Goal: Book appointment/travel/reservation

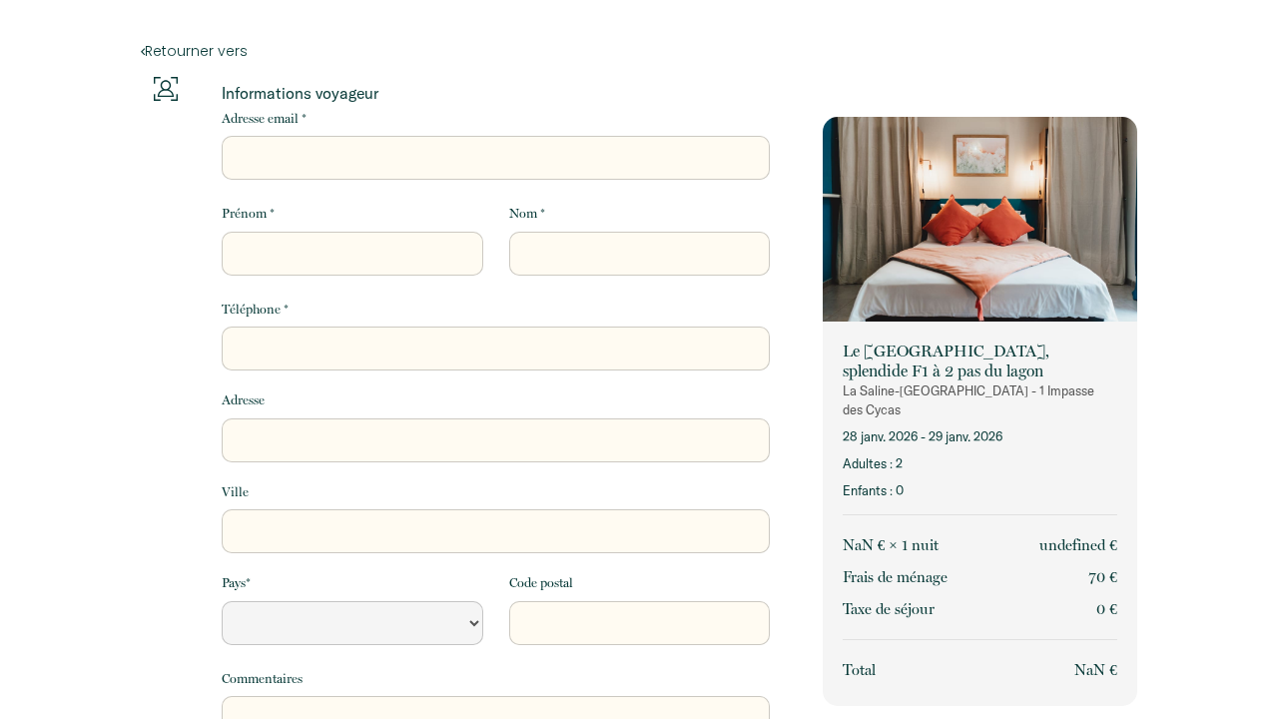
select select "Default select example"
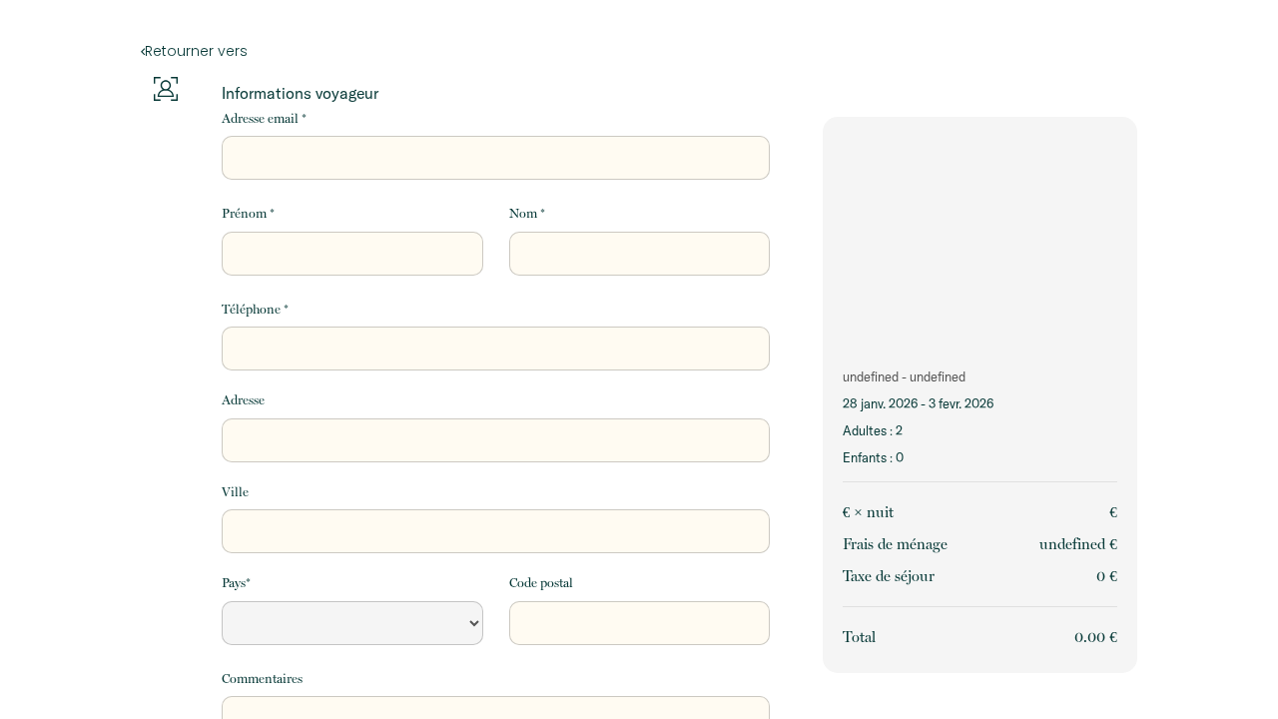
select select "Default select example"
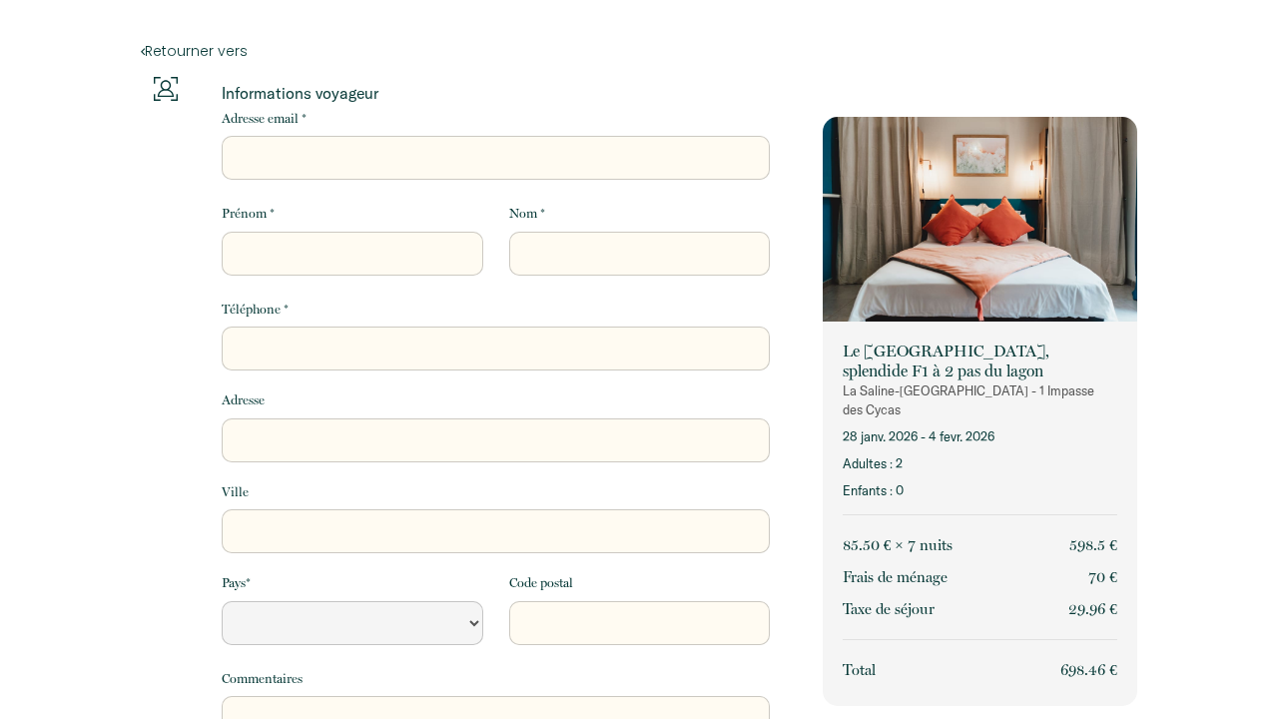
select select "Default select example"
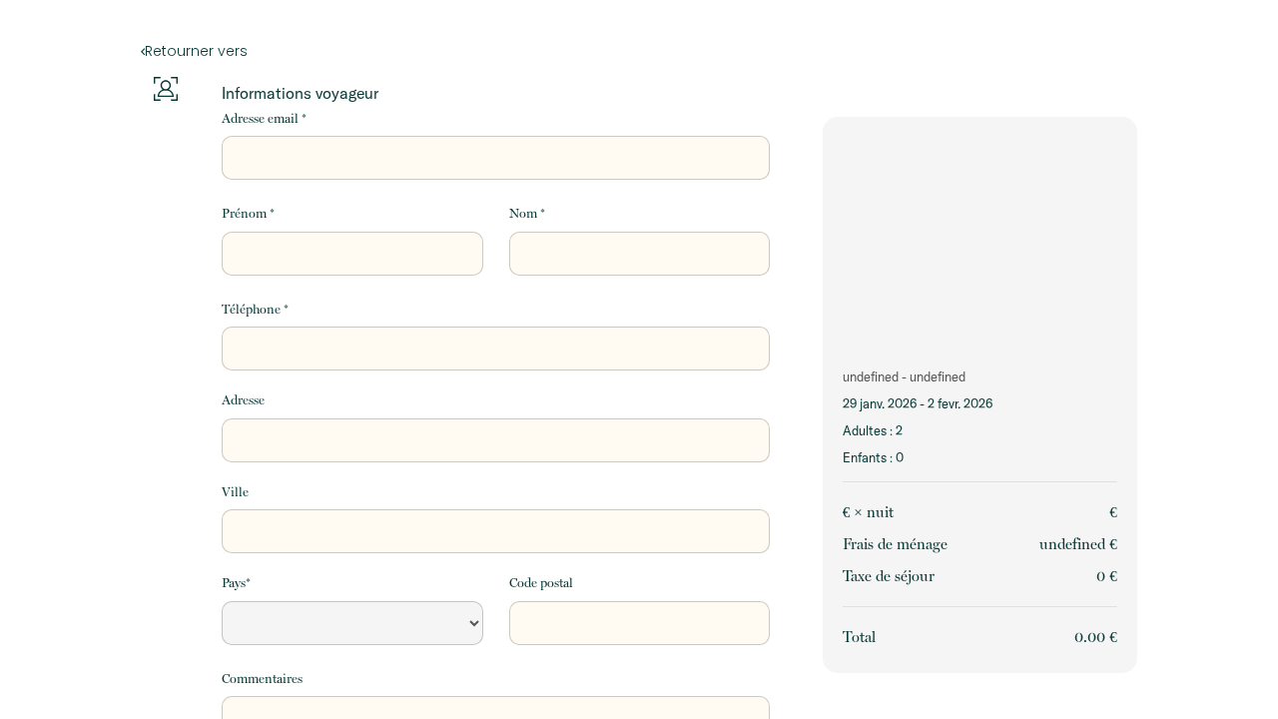
select select "Default select example"
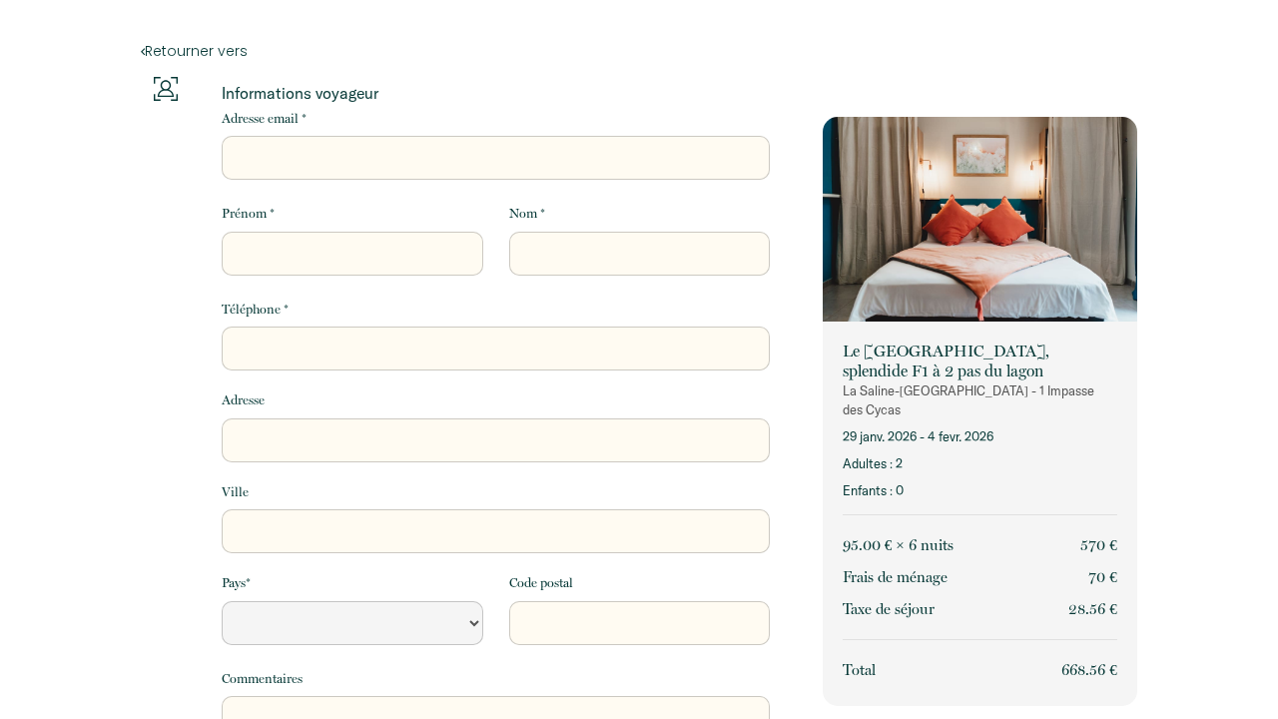
select select "Default select example"
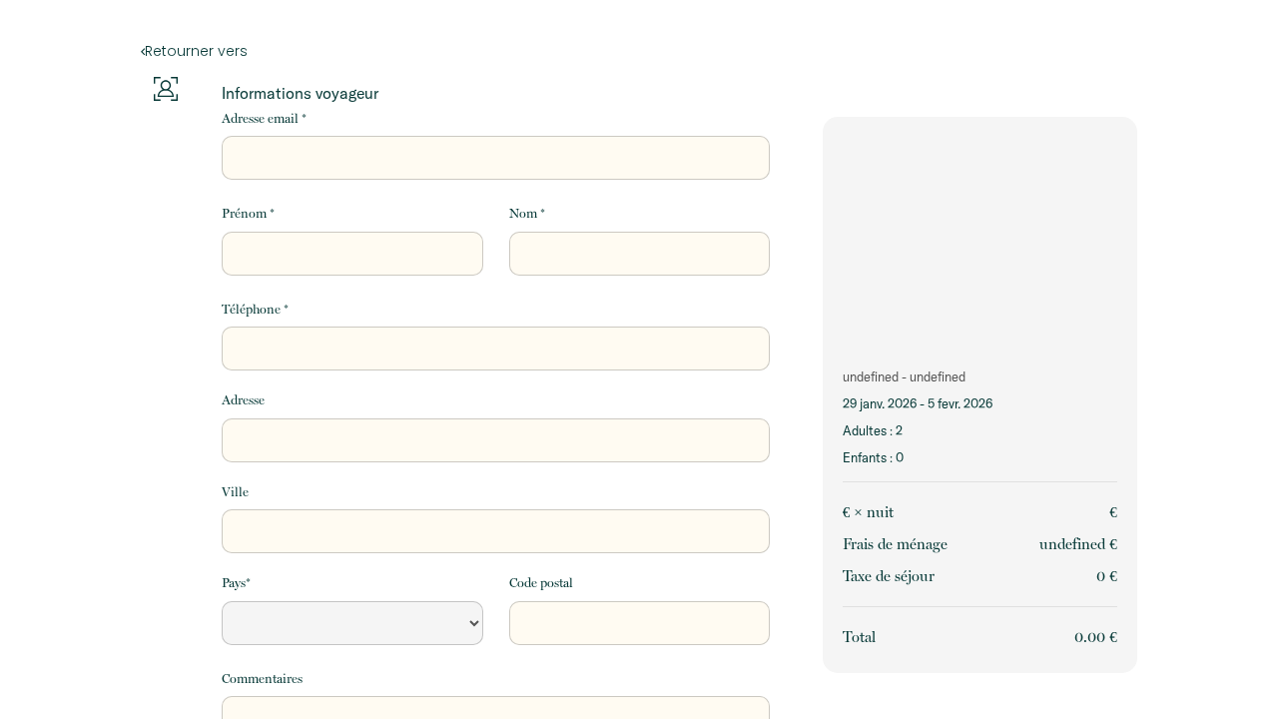
select select "Default select example"
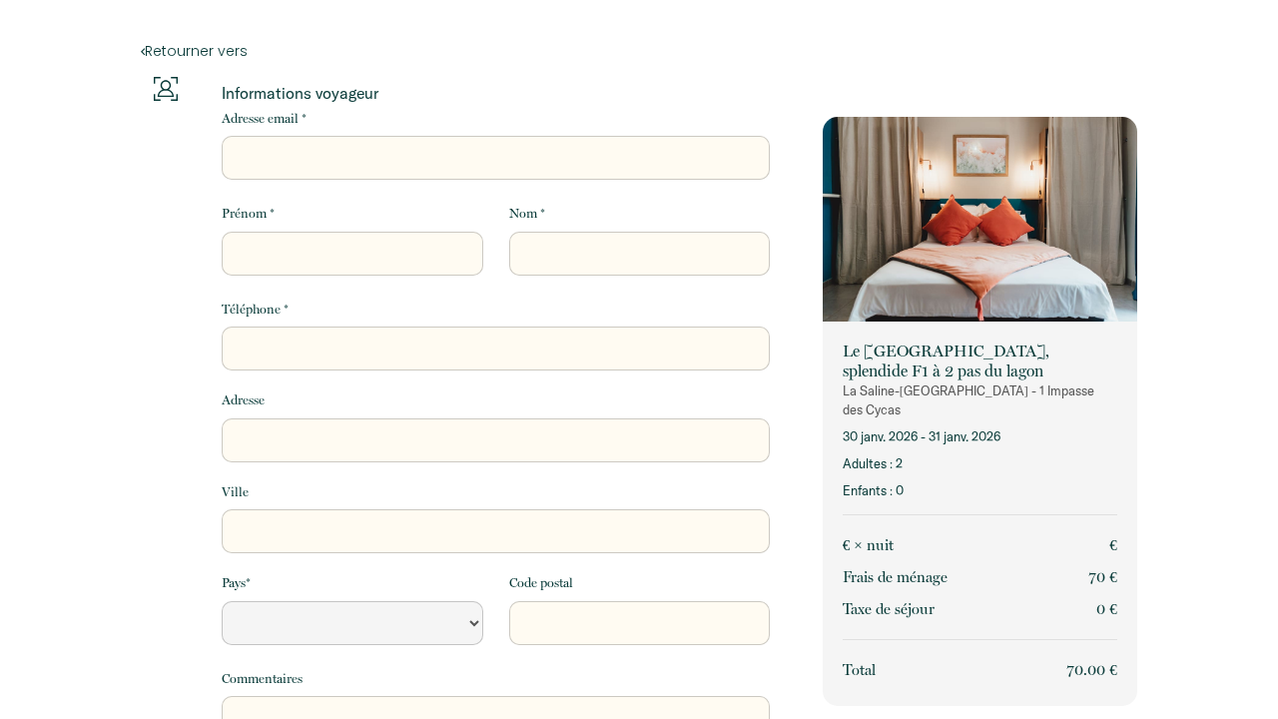
select select "Default select example"
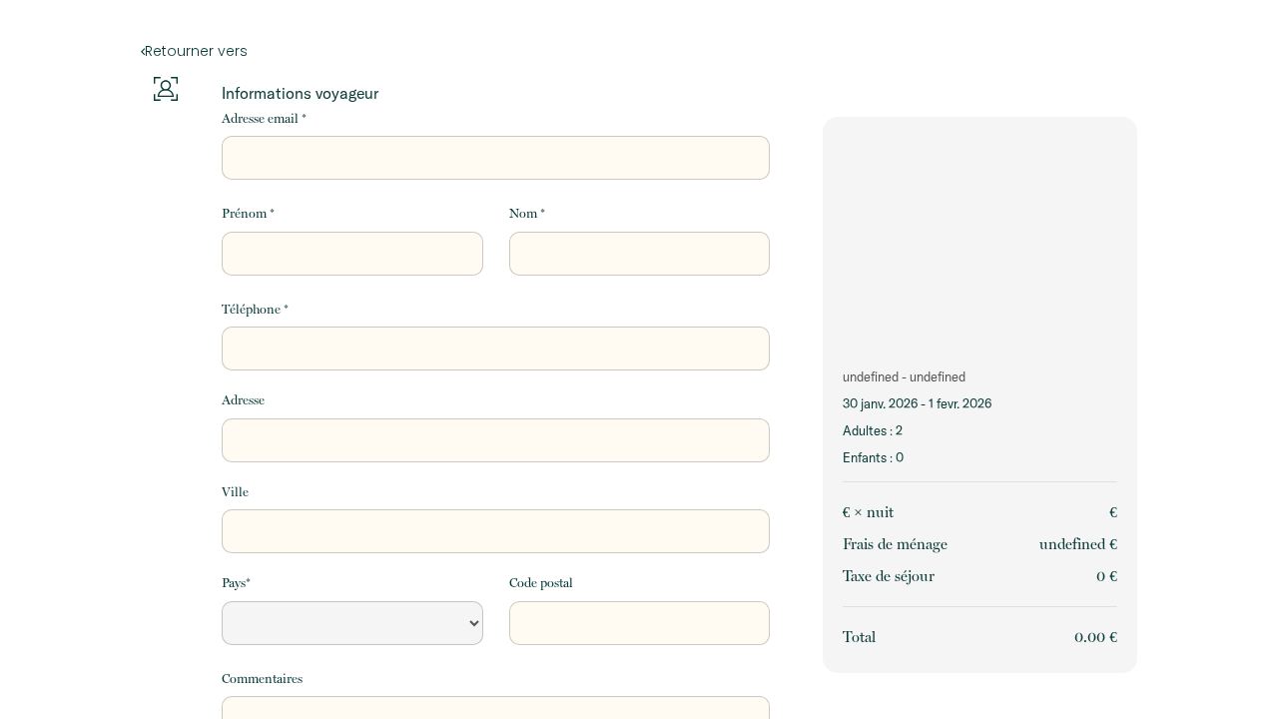
select select "Default select example"
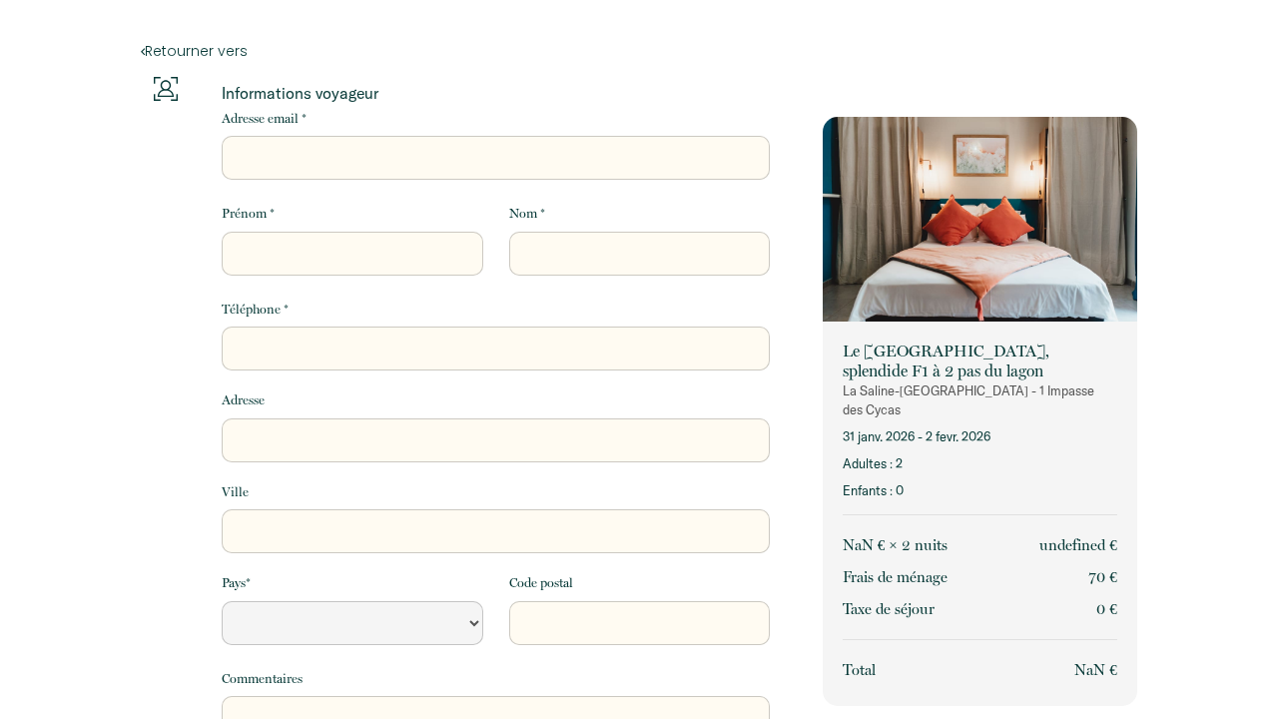
select select "Default select example"
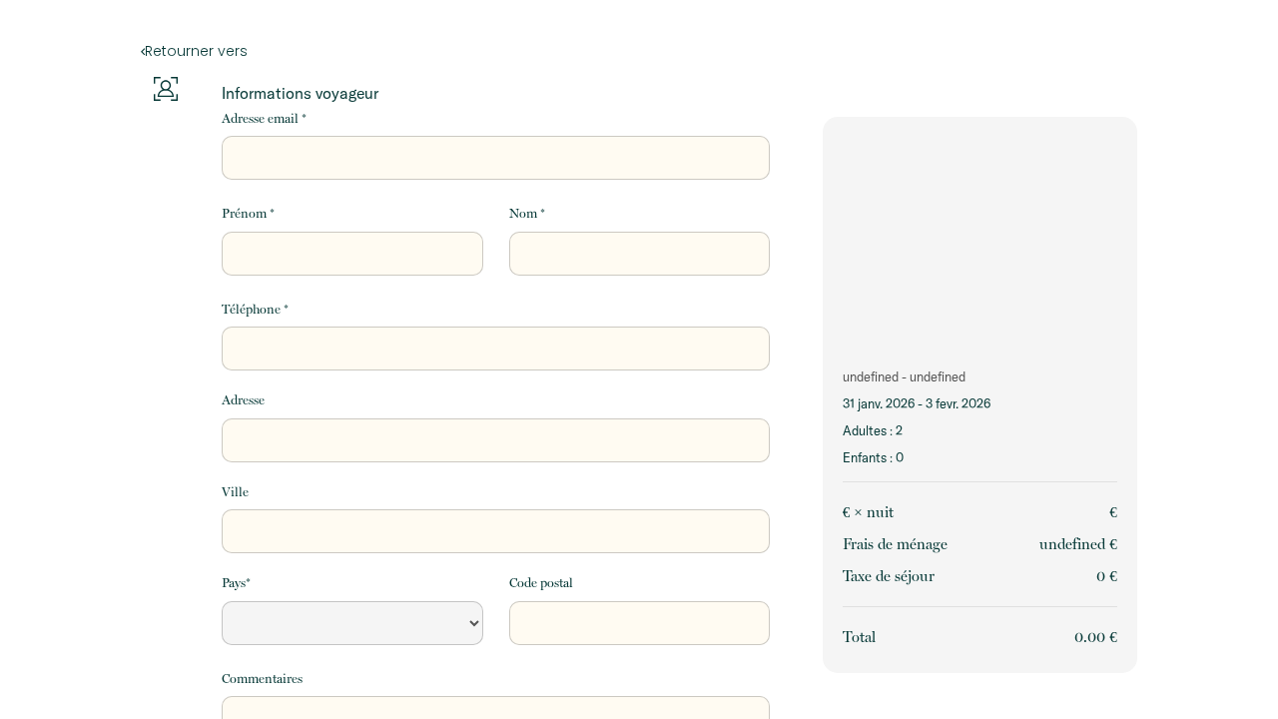
select select "Default select example"
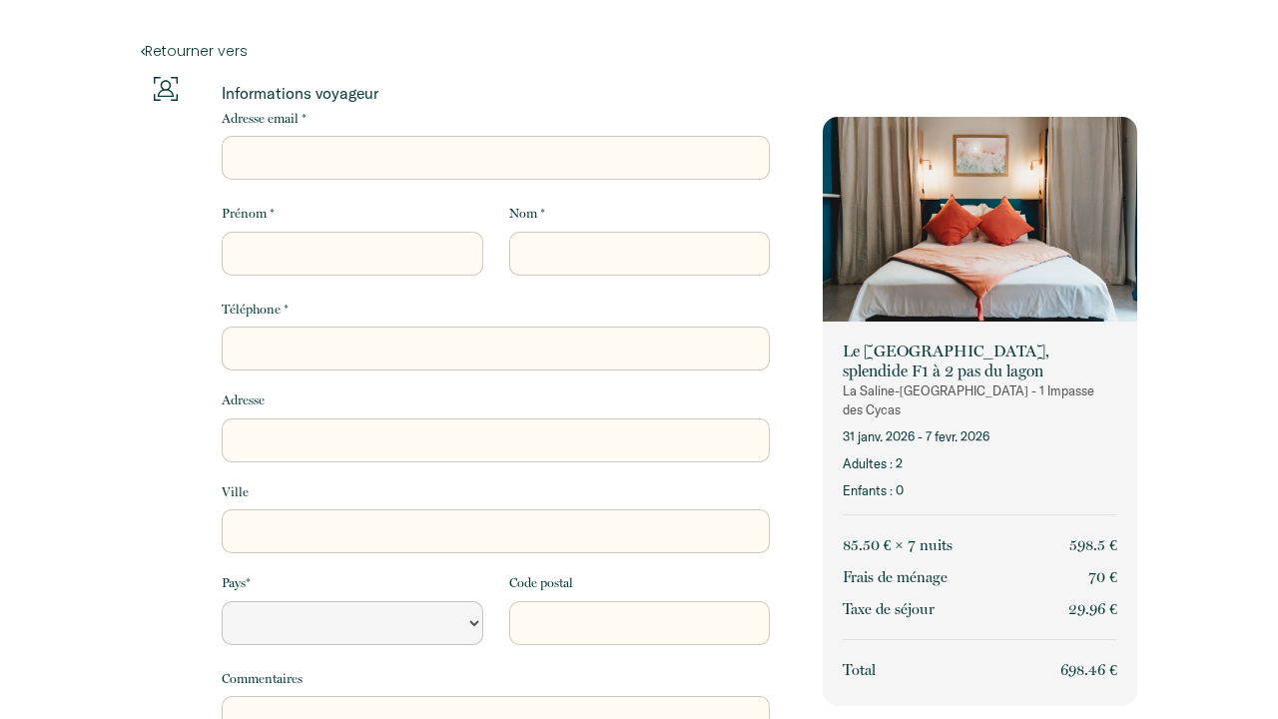
select select "Default select example"
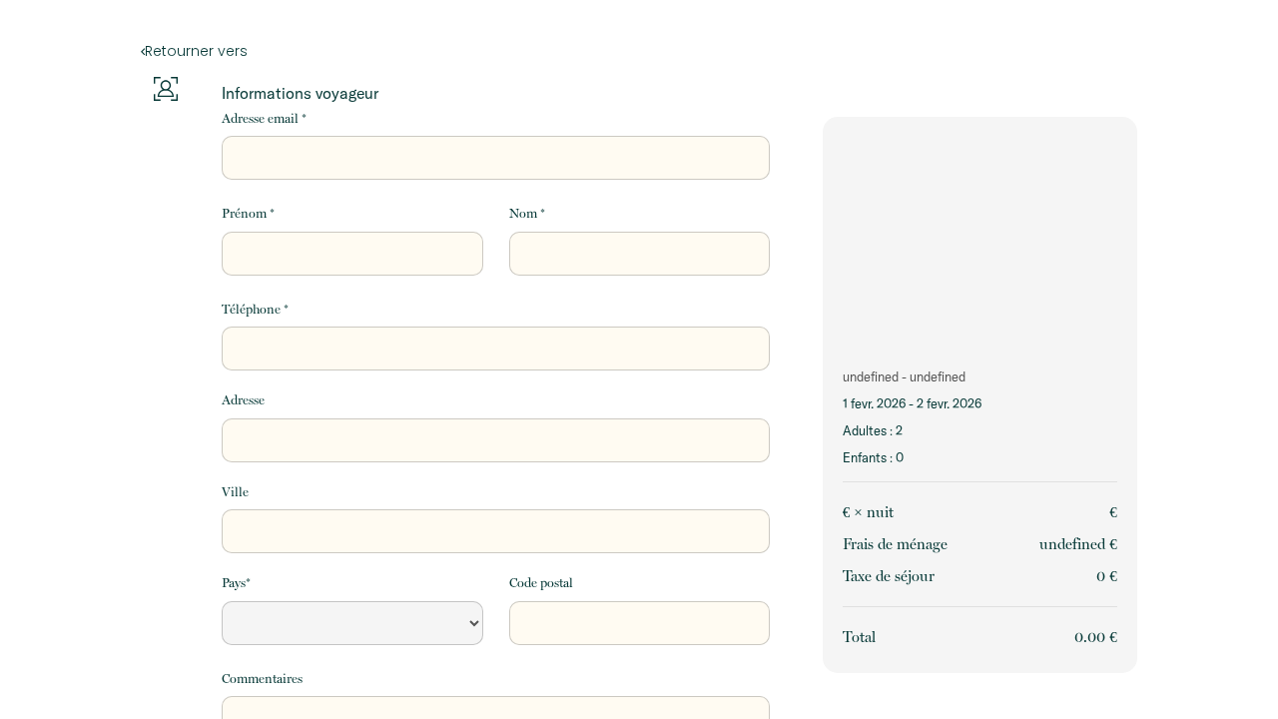
select select "Default select example"
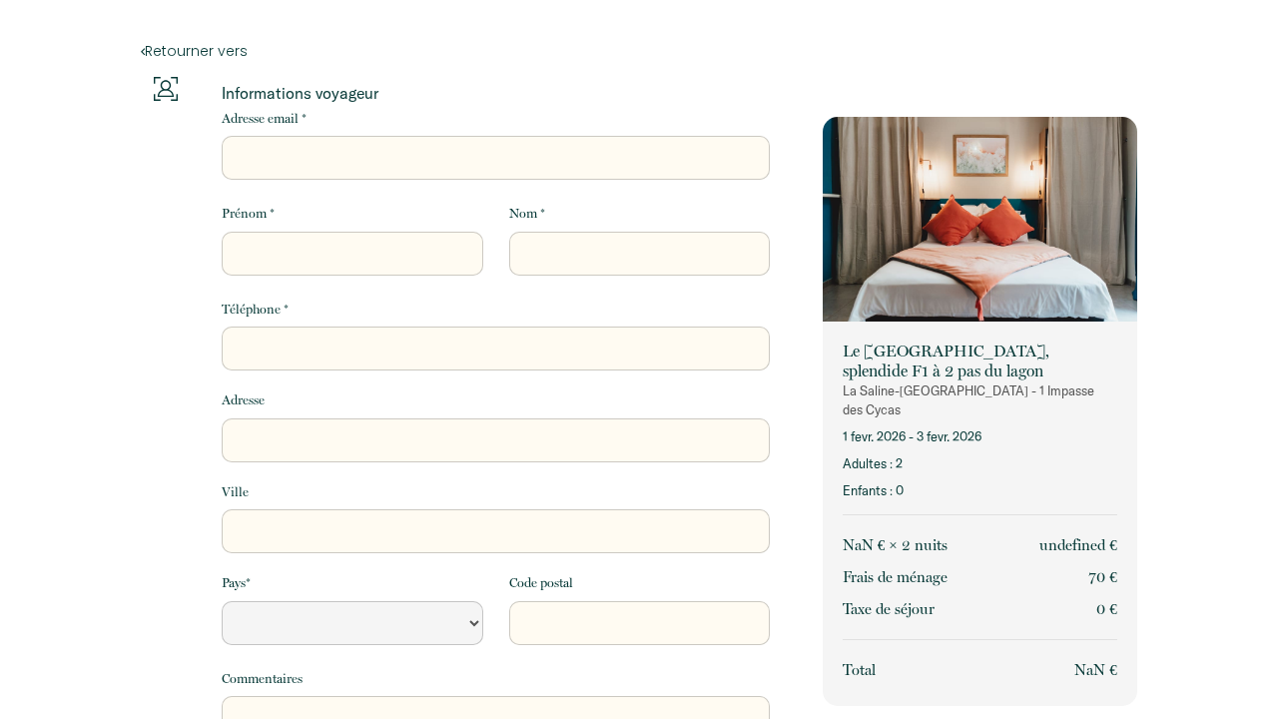
select select "Default select example"
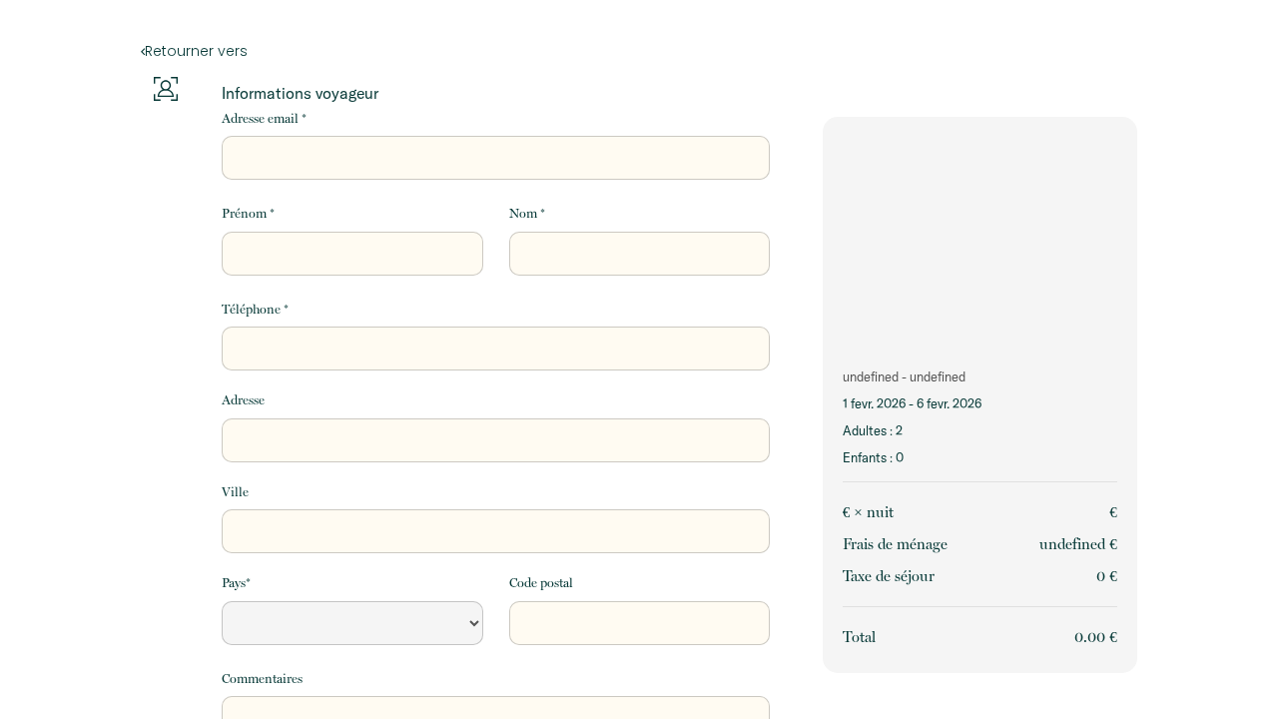
select select "Default select example"
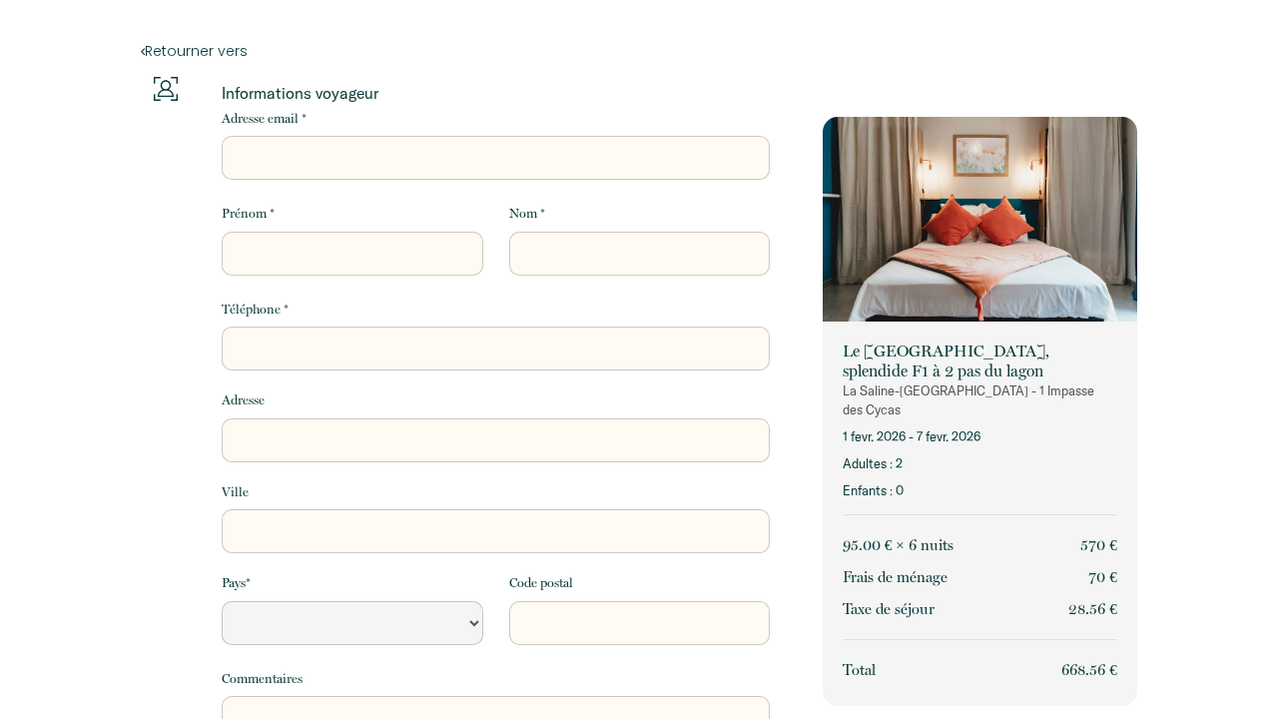
select select "Default select example"
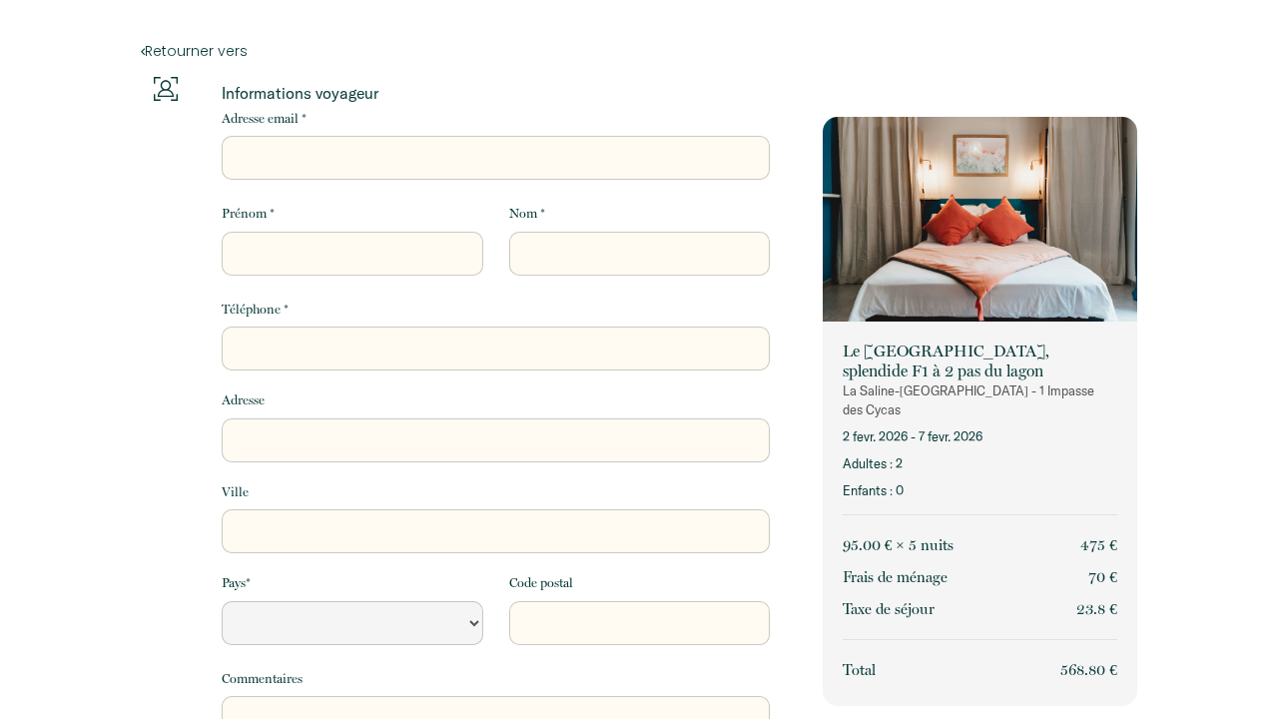
select select "Default select example"
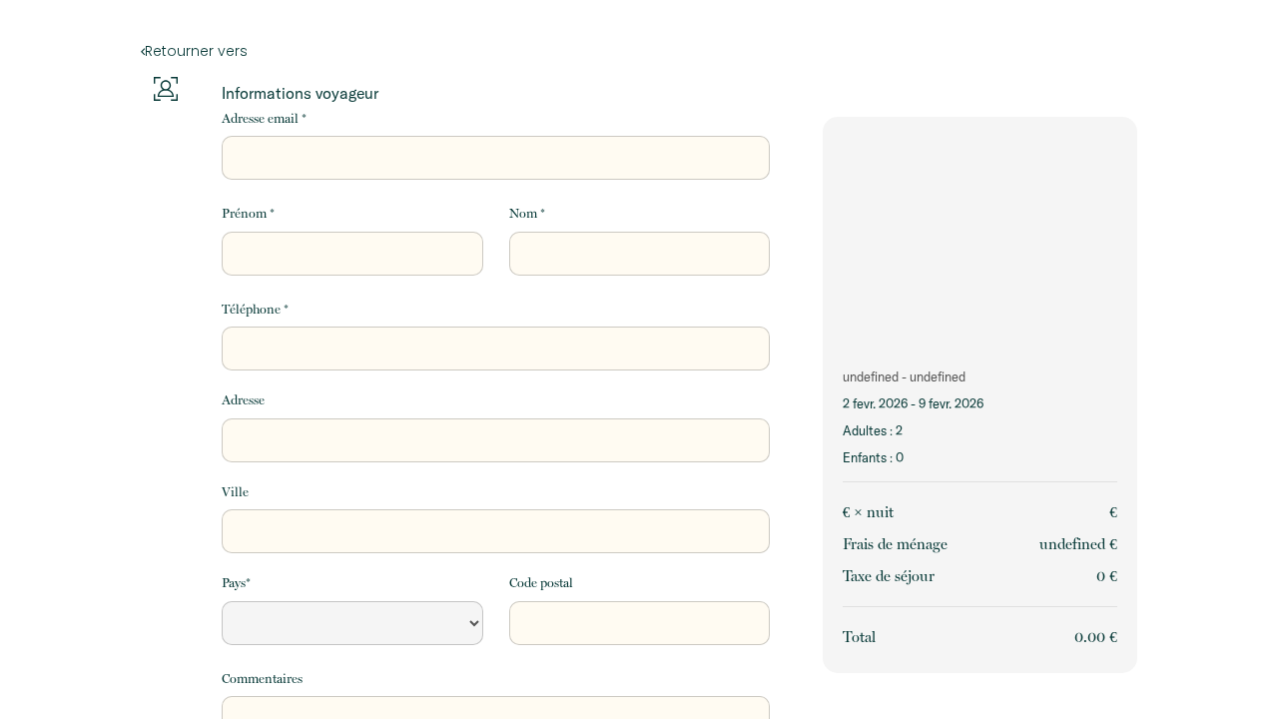
select select "Default select example"
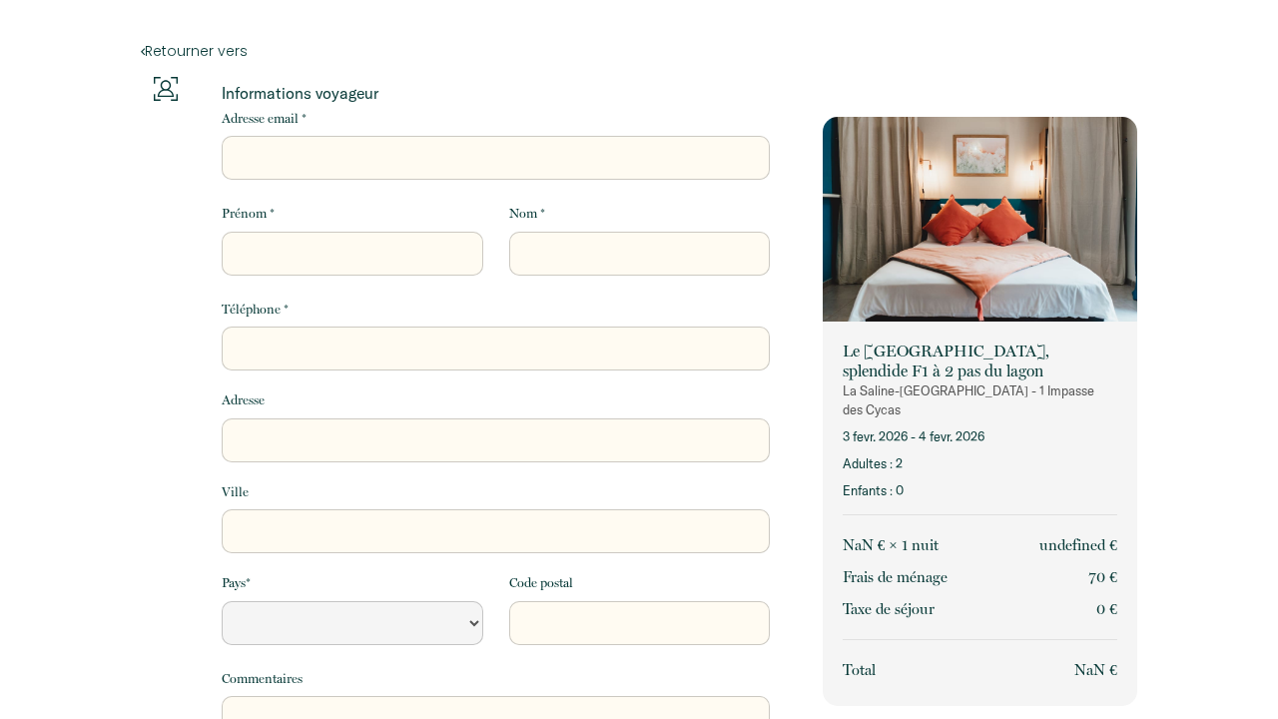
select select "Default select example"
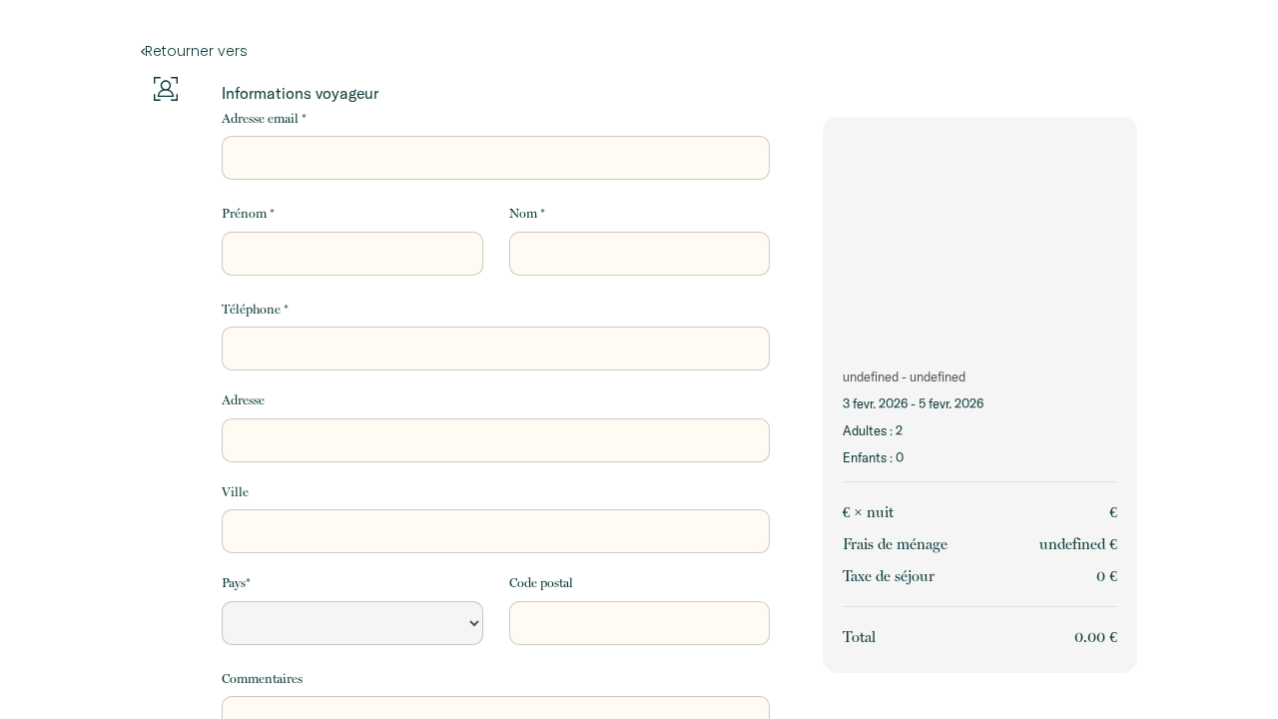
select select "Default select example"
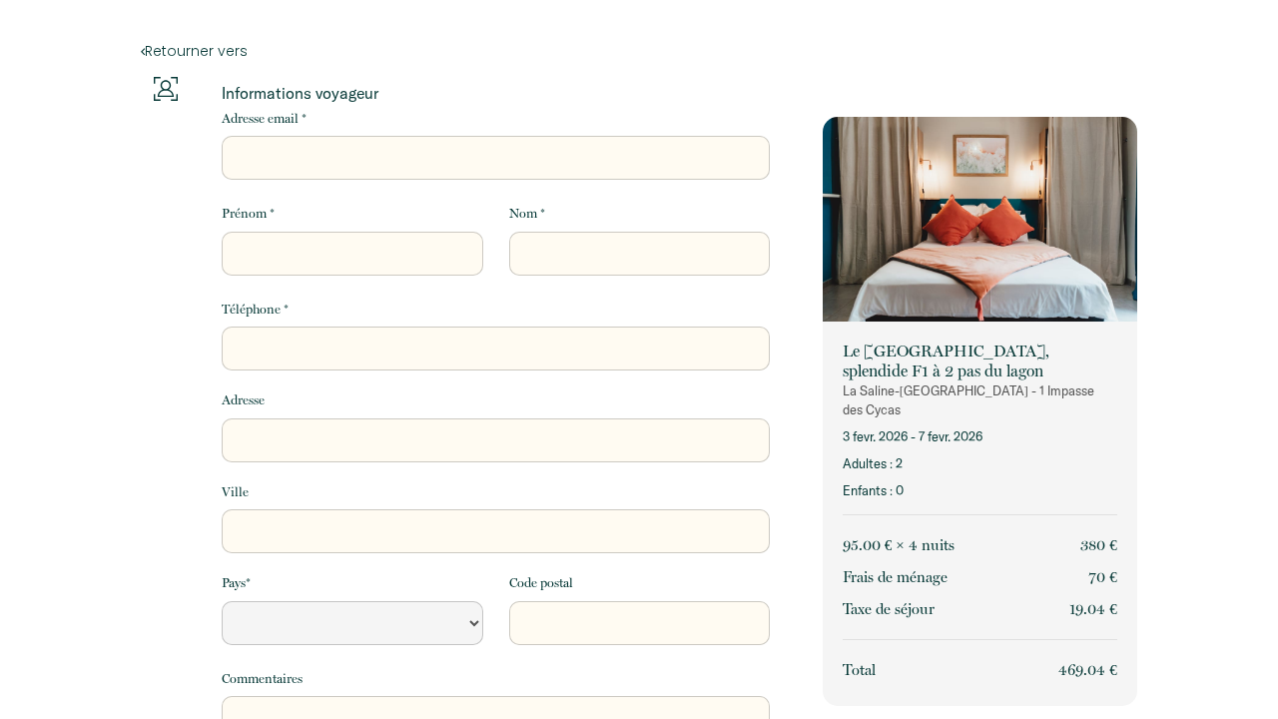
select select "Default select example"
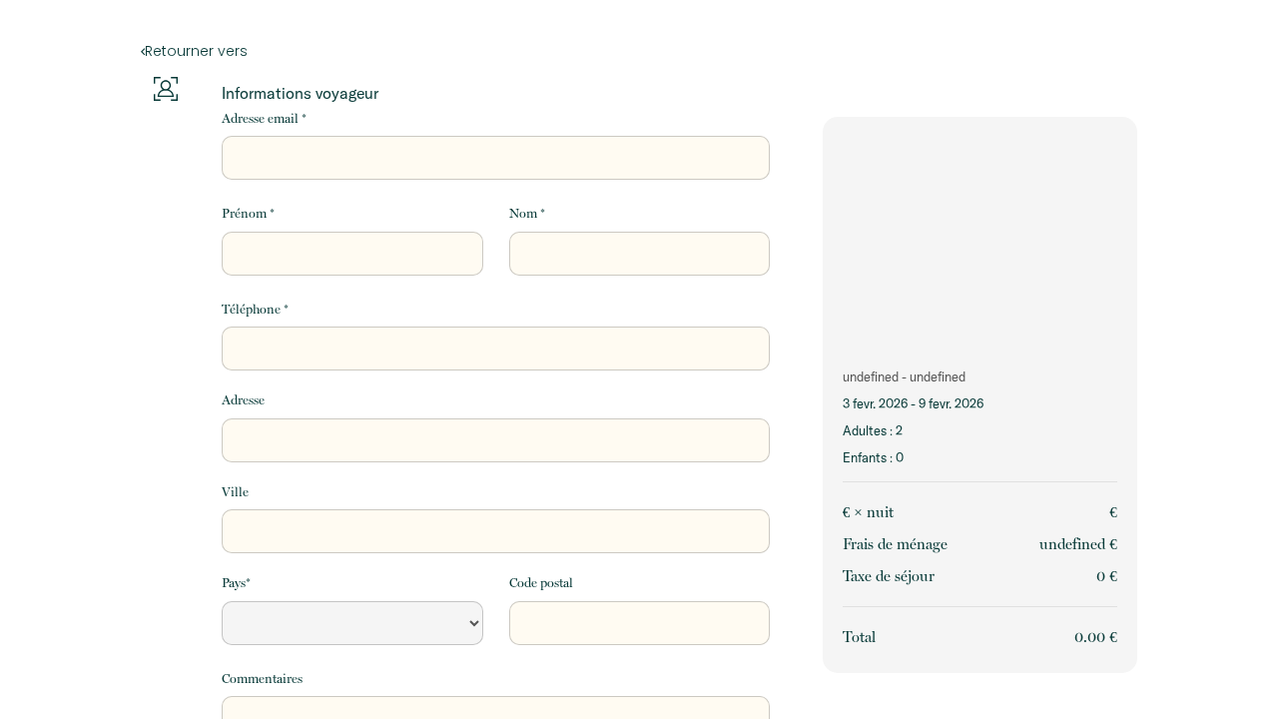
select select "Default select example"
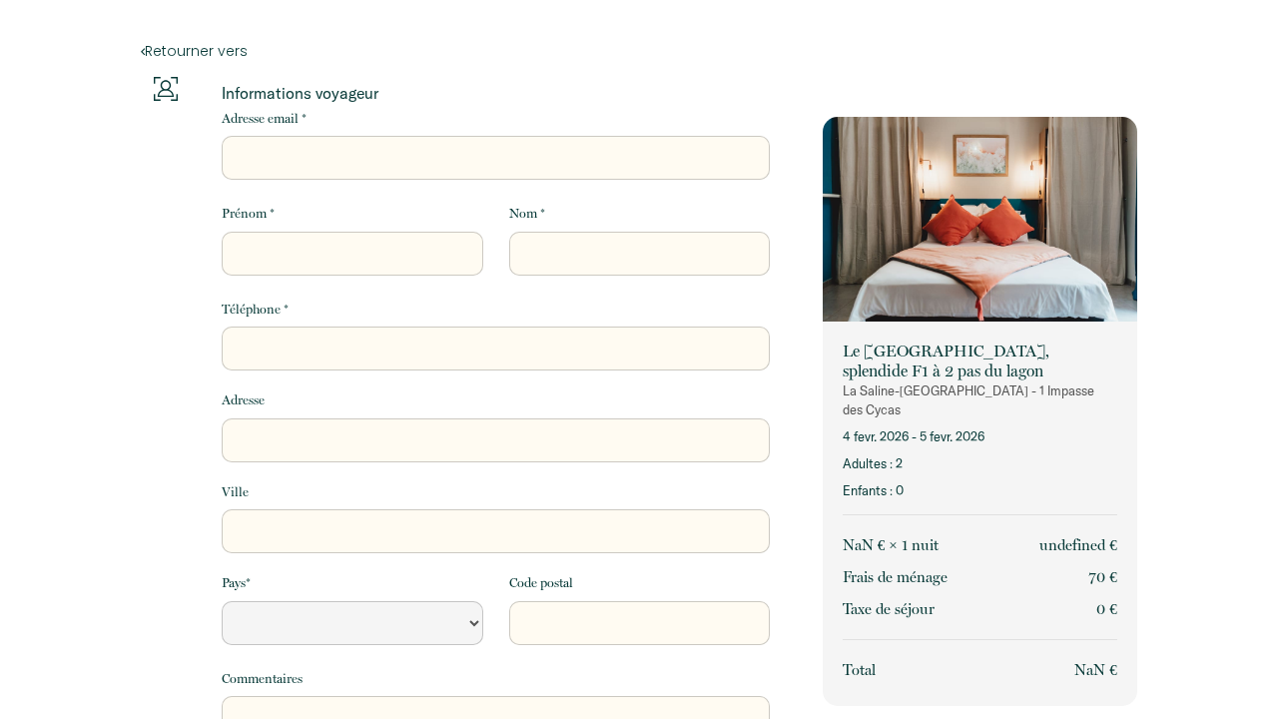
select select "Default select example"
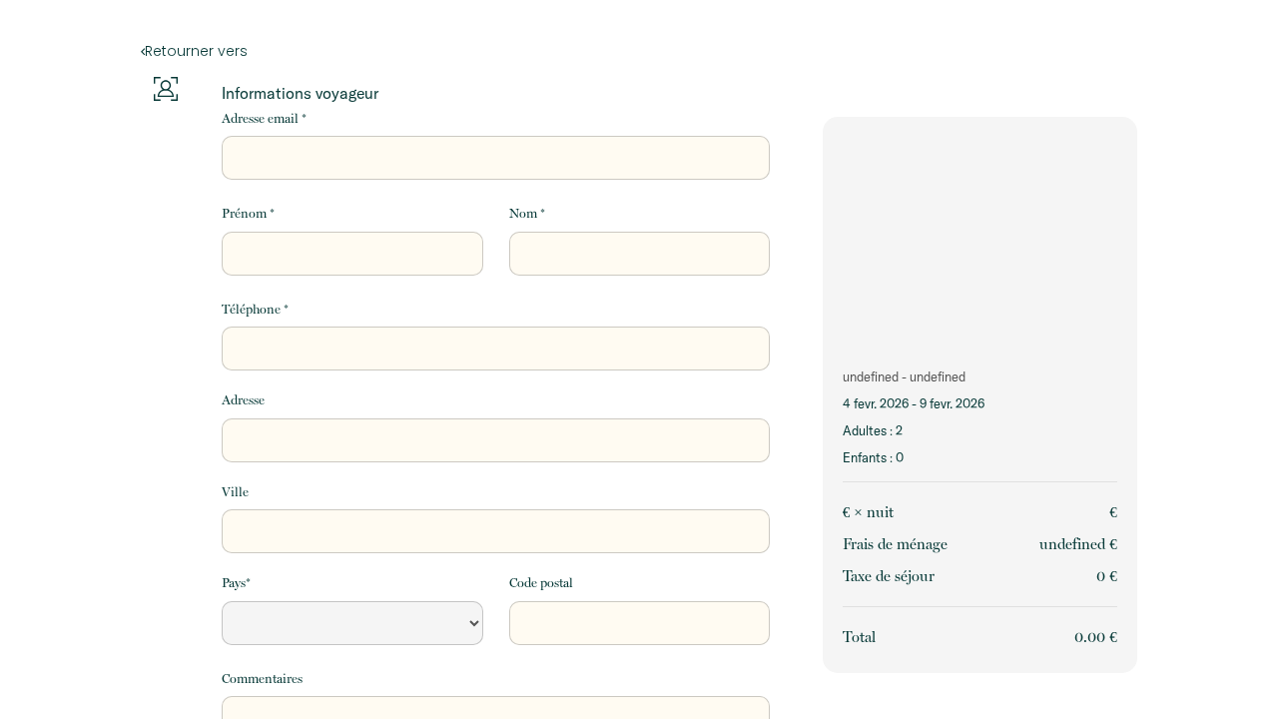
select select "Default select example"
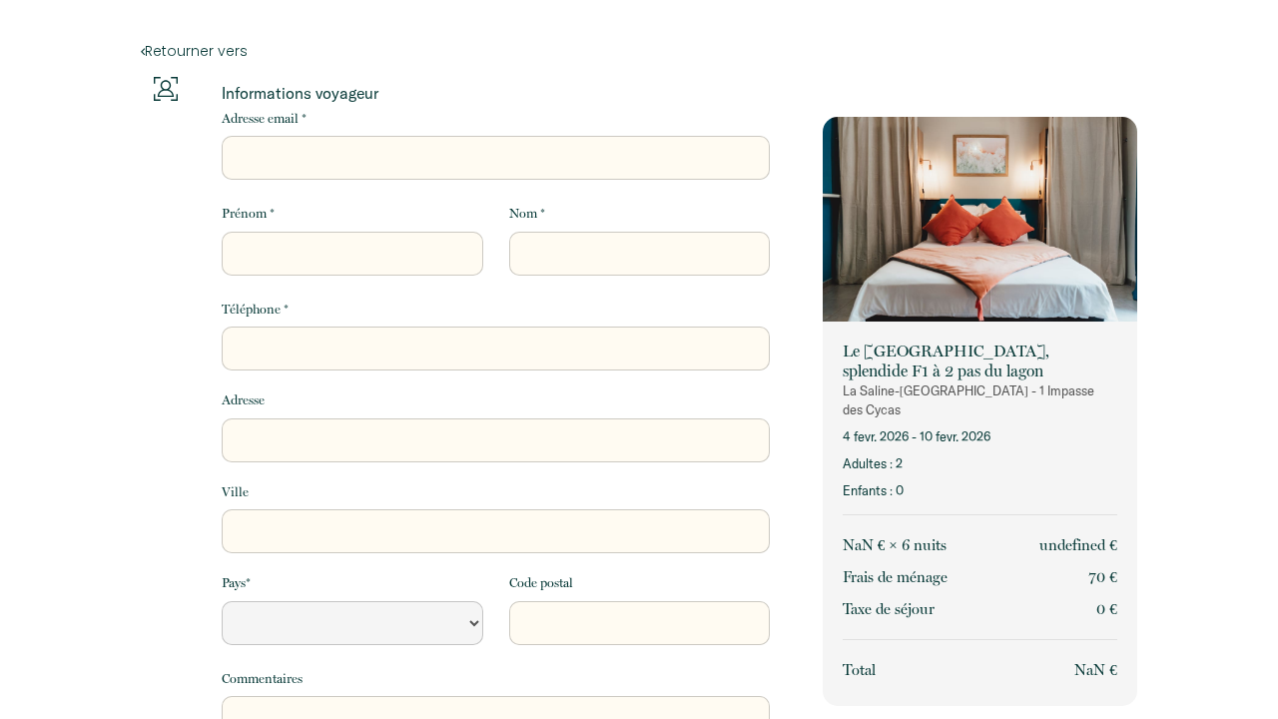
select select "Default select example"
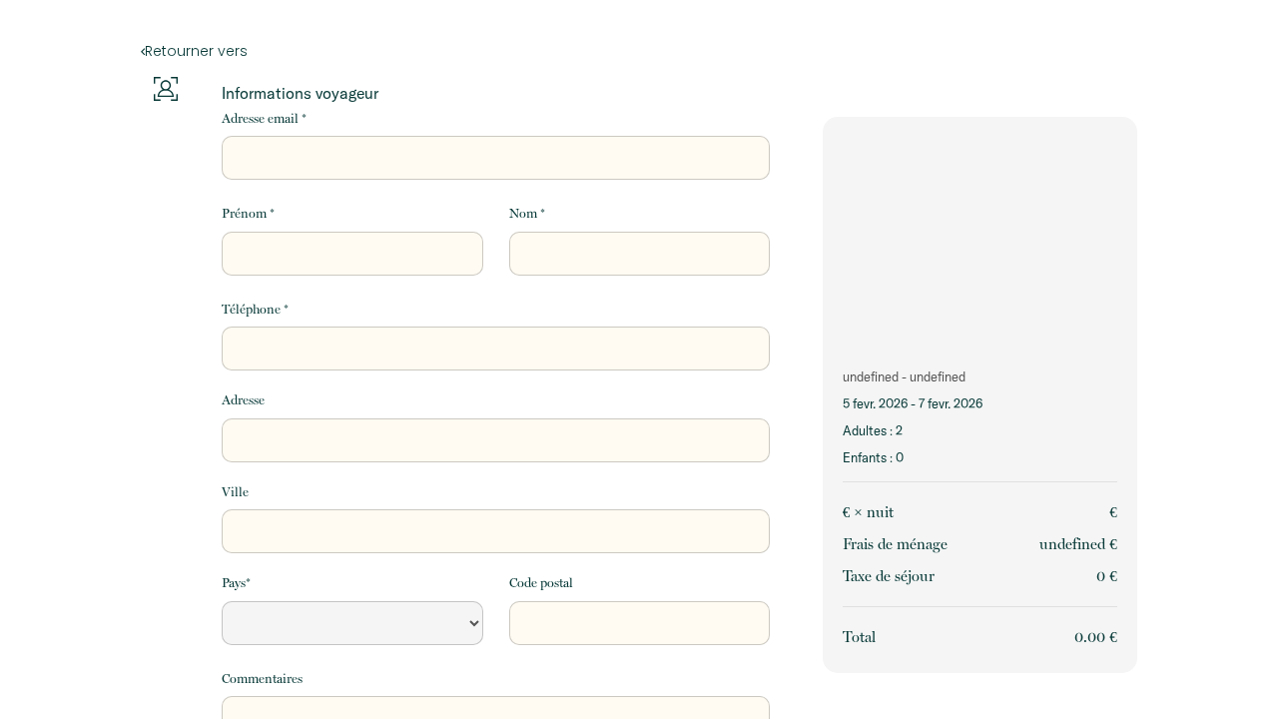
select select "Default select example"
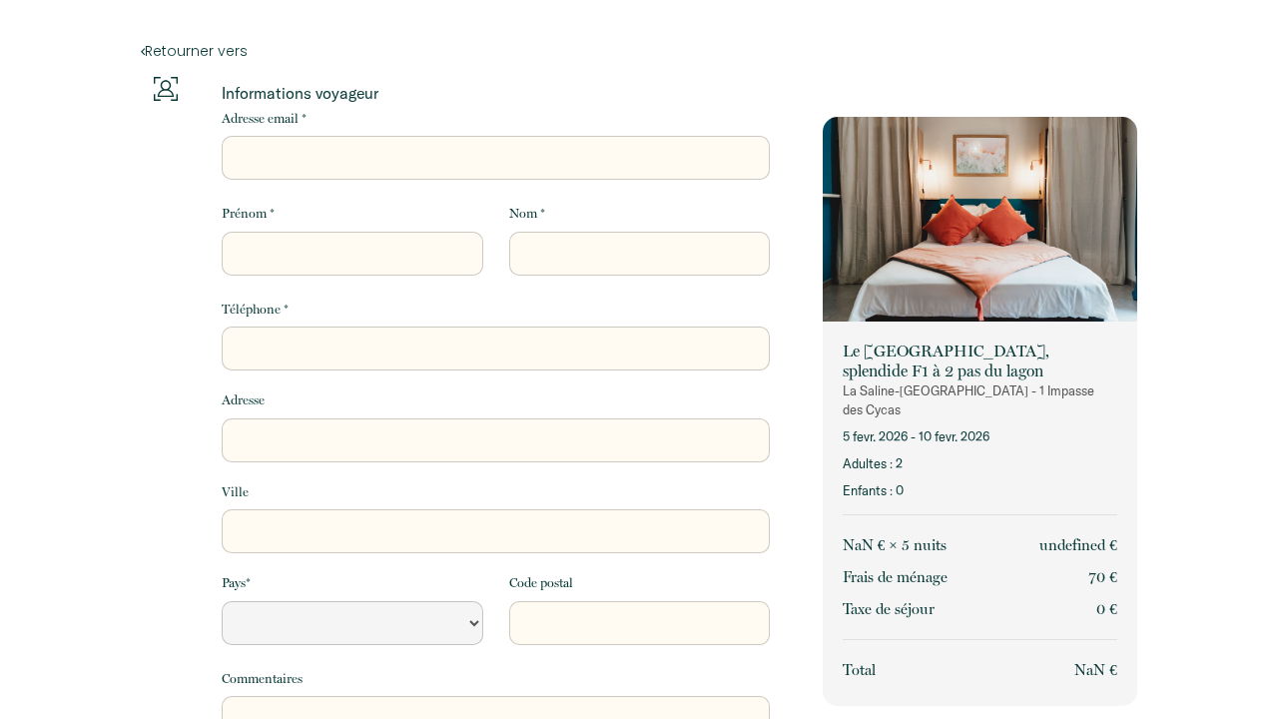
select select "Default select example"
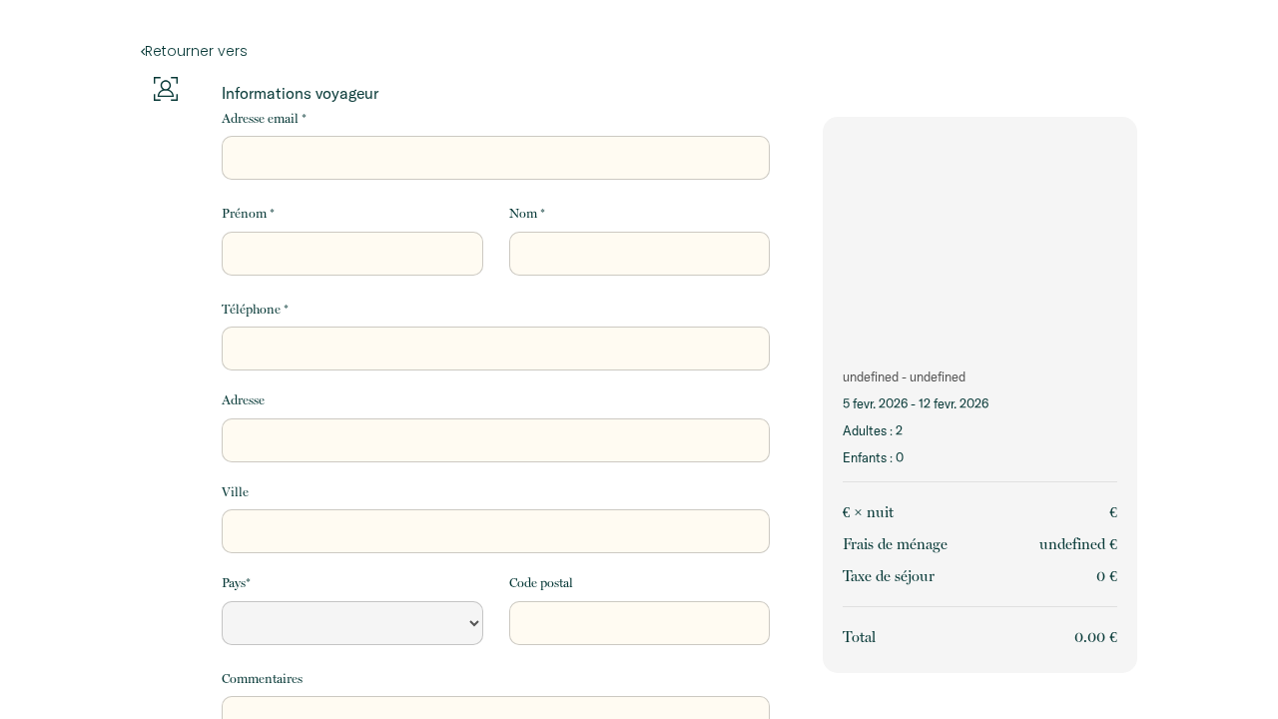
select select "Default select example"
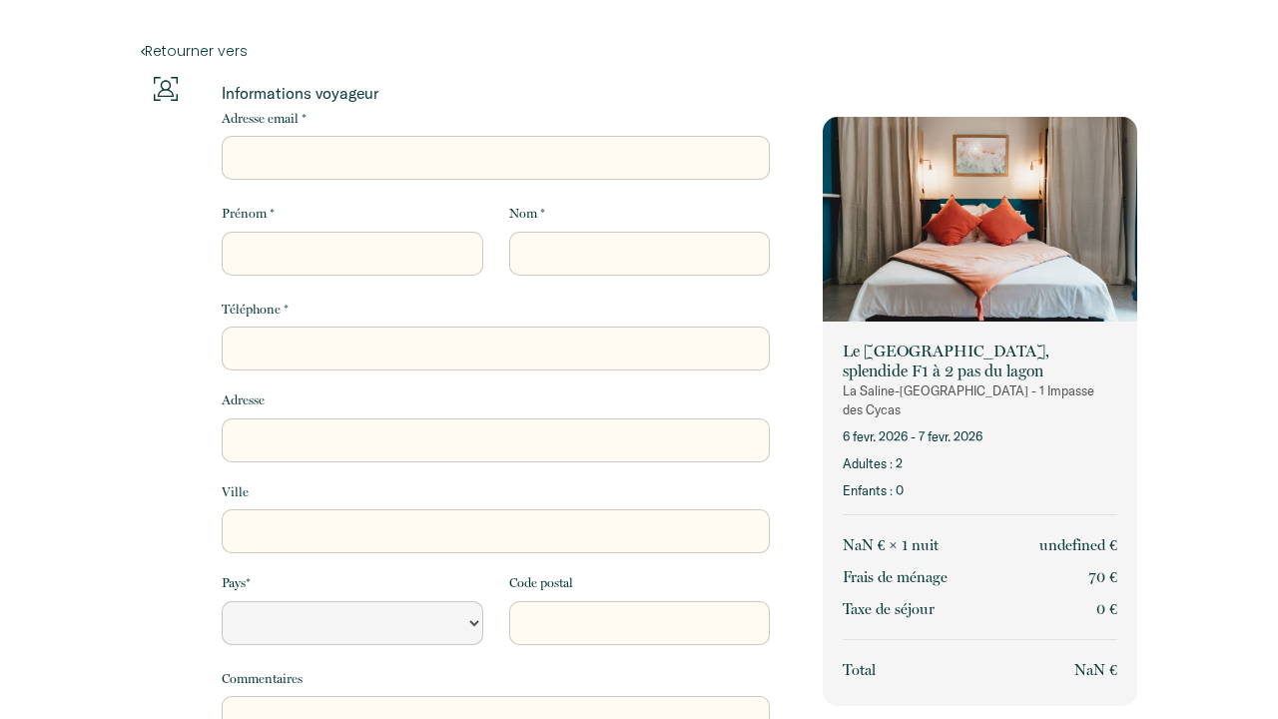
select select "Default select example"
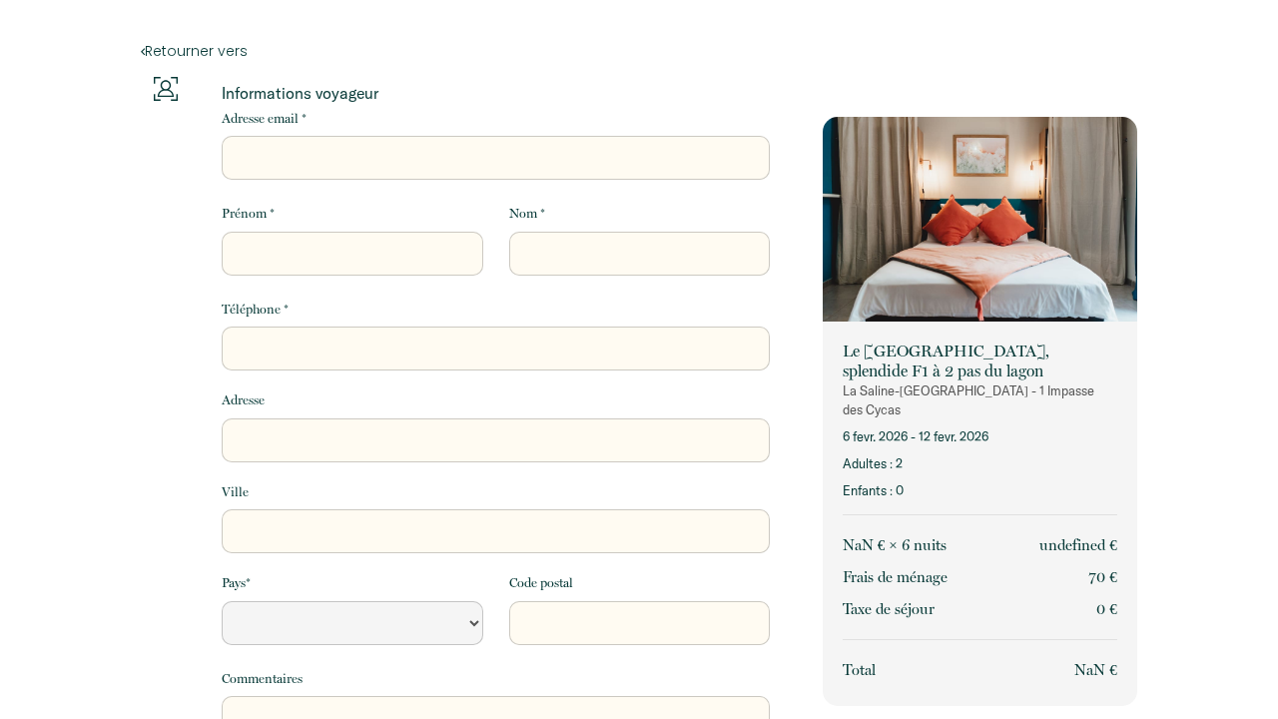
select select "Default select example"
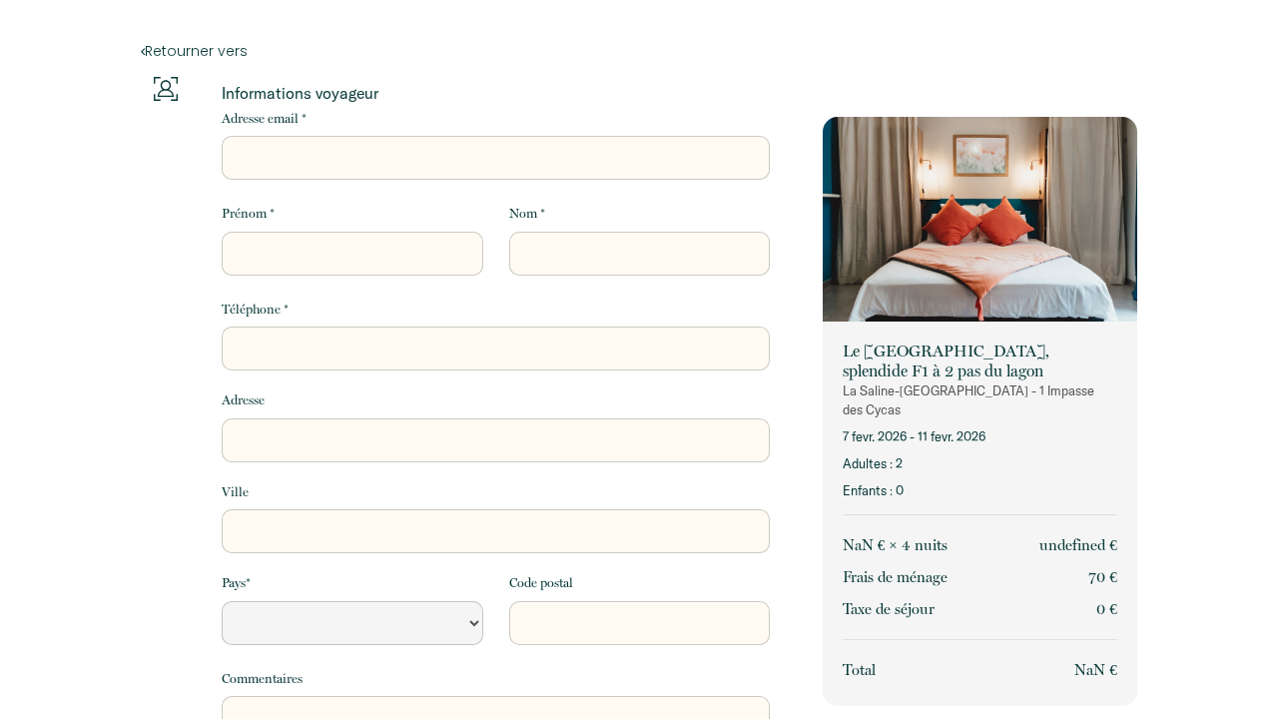
select select "Default select example"
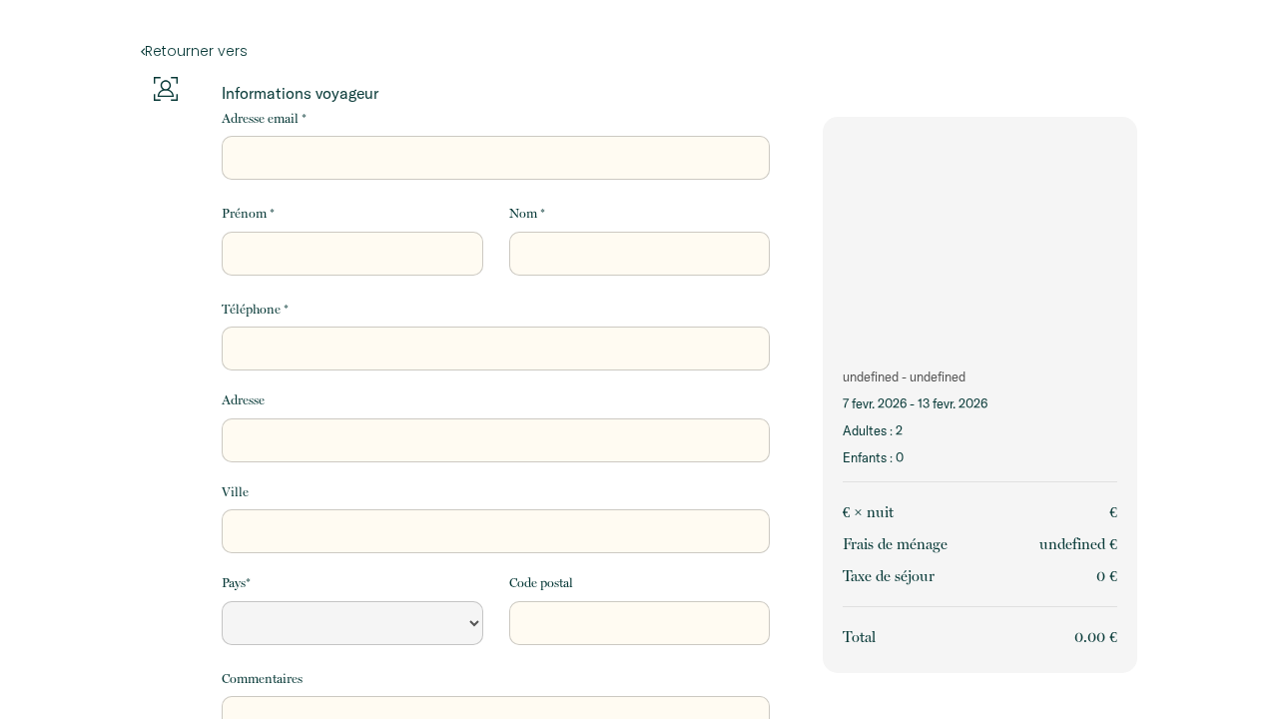
select select "Default select example"
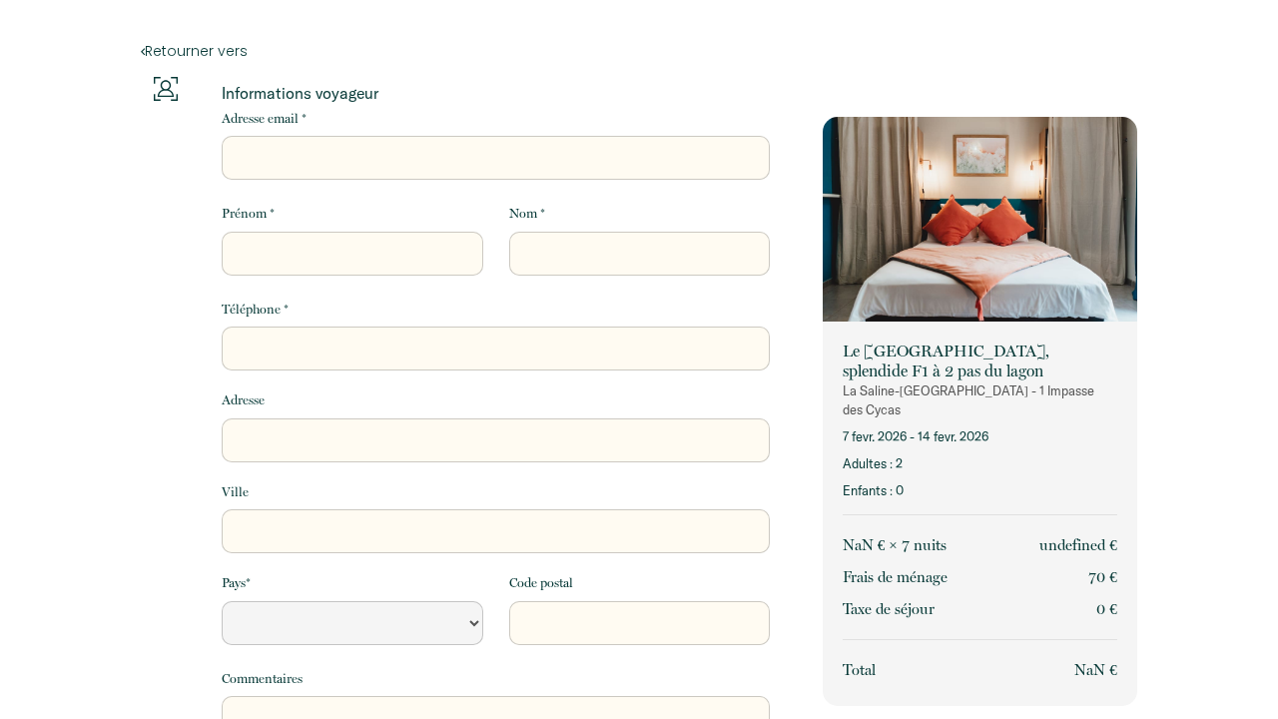
select select "Default select example"
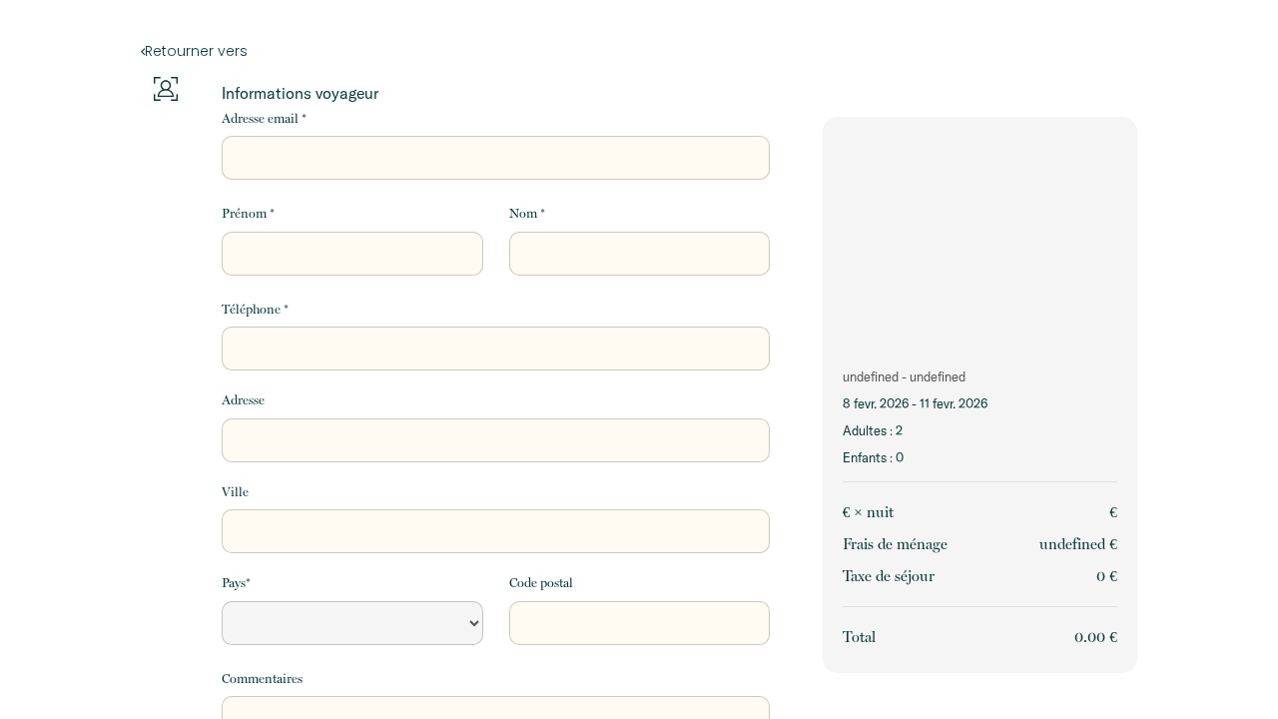
select select "Default select example"
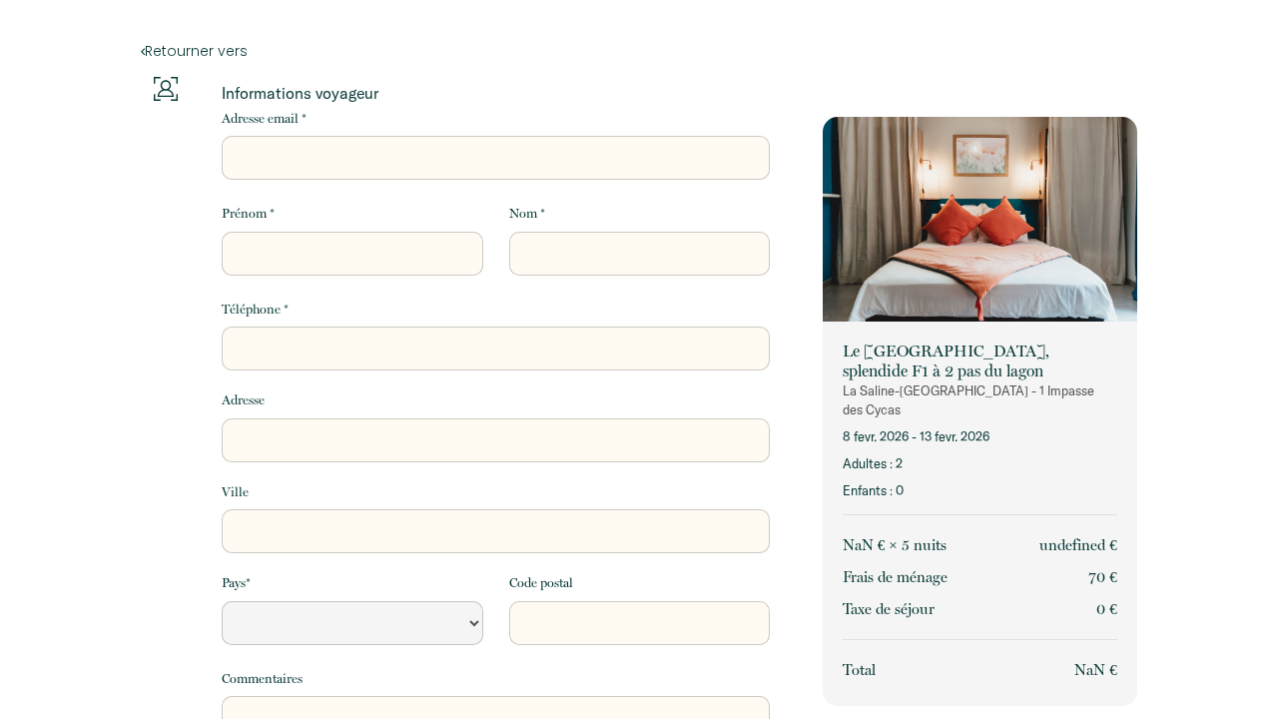
select select "Default select example"
